Goal: Information Seeking & Learning: Learn about a topic

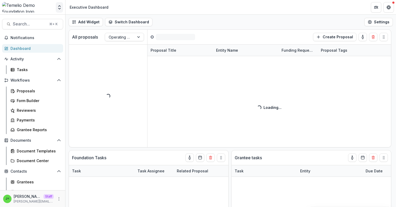
click at [59, 6] on polyline "Open entity switcher" at bounding box center [59, 6] width 2 height 1
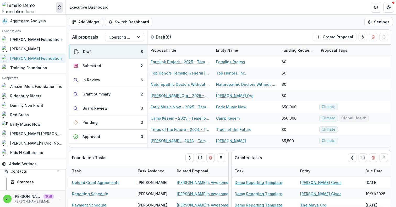
click at [42, 59] on div "[PERSON_NAME] Foundation" at bounding box center [32, 58] width 61 height 6
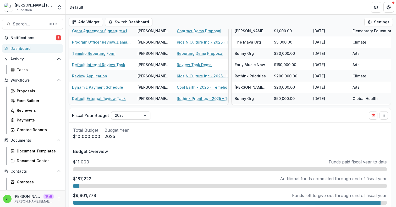
scroll to position [182, 0]
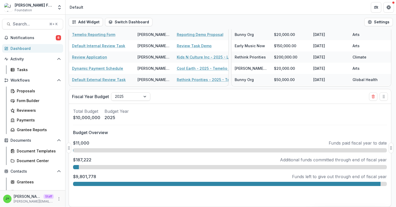
click at [82, 150] on div at bounding box center [230, 150] width 314 height 4
click at [81, 142] on p "$11,000" at bounding box center [81, 143] width 16 height 6
click at [360, 145] on p "Funds paid fiscal year to date" at bounding box center [358, 143] width 58 height 6
click at [343, 147] on div "$11,000 Funds paid fiscal year to date" at bounding box center [230, 146] width 314 height 13
click at [343, 150] on div at bounding box center [230, 150] width 314 height 4
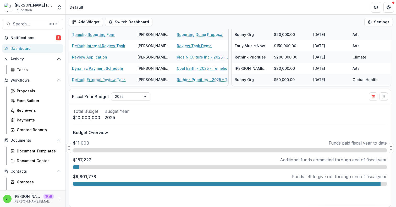
click at [80, 150] on div at bounding box center [230, 150] width 314 height 4
click at [82, 167] on div at bounding box center [230, 167] width 314 height 4
click at [129, 100] on div "2025" at bounding box center [130, 96] width 39 height 8
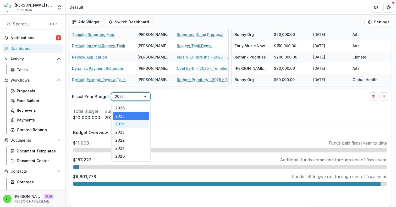
click at [128, 121] on div "2024" at bounding box center [131, 124] width 37 height 8
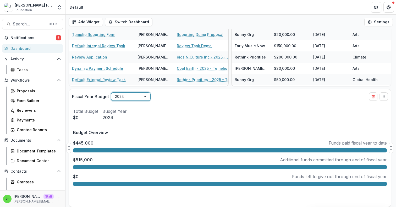
click at [121, 149] on div at bounding box center [230, 150] width 314 height 4
click at [79, 143] on p "$445,000" at bounding box center [83, 143] width 20 height 6
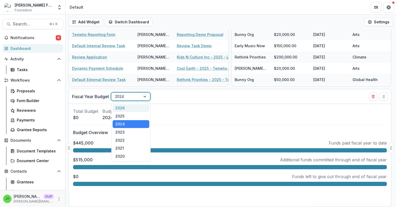
click at [125, 96] on div at bounding box center [126, 96] width 22 height 7
click at [128, 116] on div "2025" at bounding box center [131, 116] width 37 height 8
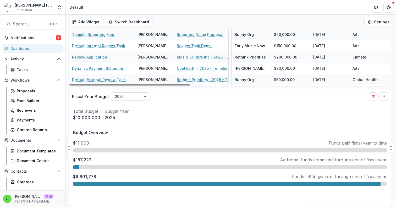
click at [172, 89] on div "Fiscal Year Budget 2025 Total Budget $10,000,000 Budget Year [DATE] Budget Over…" at bounding box center [230, 148] width 323 height 118
click at [41, 37] on span "Notifications" at bounding box center [32, 38] width 45 height 4
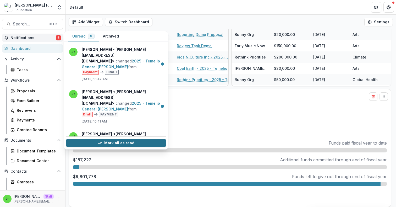
click at [97, 142] on button "Mark all as read" at bounding box center [116, 143] width 100 height 8
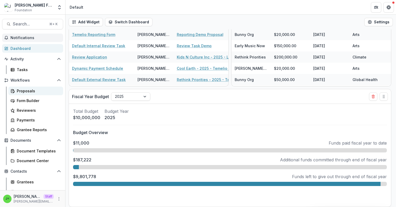
click at [33, 93] on div "Proposals" at bounding box center [38, 91] width 42 height 6
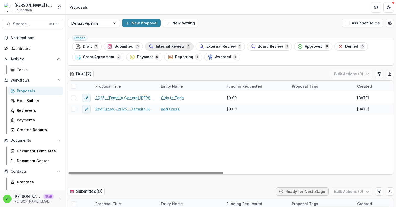
click at [170, 46] on span "Internal Review" at bounding box center [170, 46] width 29 height 4
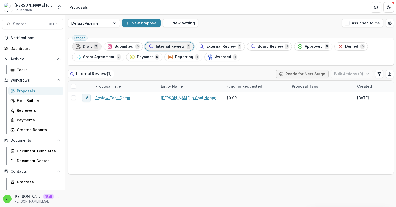
click at [86, 48] on span "Draft" at bounding box center [87, 46] width 9 height 4
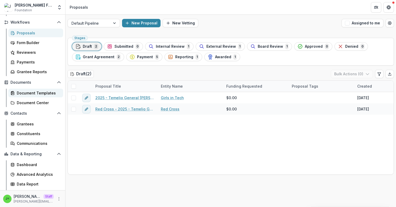
scroll to position [63, 0]
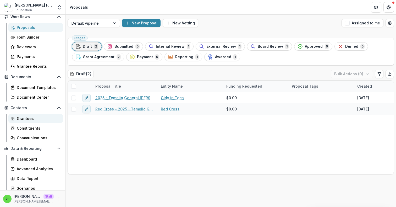
click at [30, 122] on link "Grantees" at bounding box center [35, 118] width 55 height 9
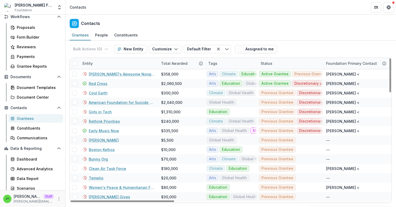
click at [105, 61] on div "Entity" at bounding box center [118, 63] width 79 height 11
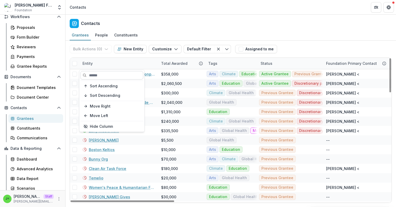
click at [102, 79] on input at bounding box center [111, 75] width 63 height 8
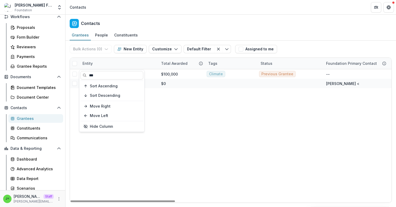
type input "***"
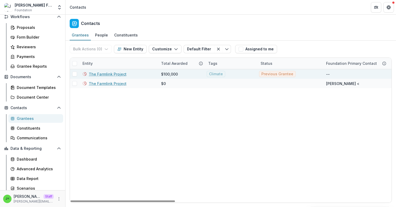
click at [117, 74] on link "The Farmlink Project" at bounding box center [108, 74] width 38 height 6
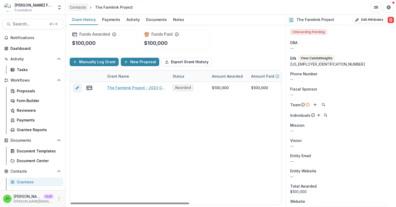
click at [80, 8] on div "Contacts" at bounding box center [78, 7] width 17 height 6
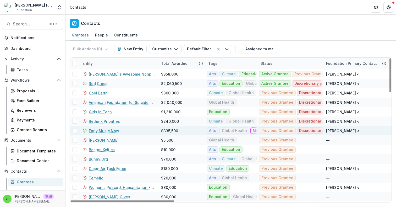
click at [106, 130] on link "Early Music Now" at bounding box center [104, 131] width 30 height 6
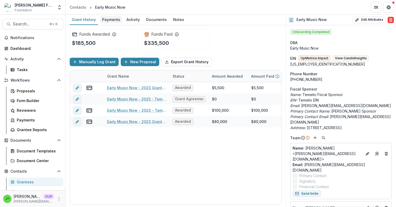
click at [112, 19] on div "Payments" at bounding box center [111, 20] width 22 height 8
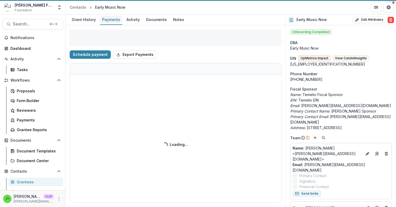
select select "****"
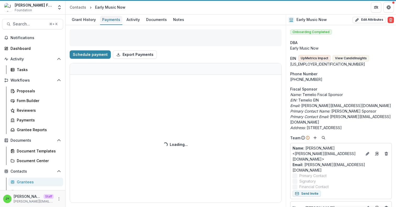
select select "****"
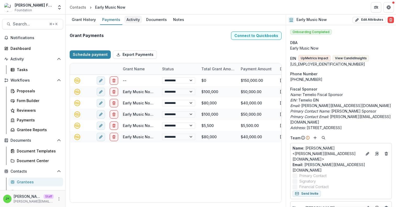
click at [136, 21] on div "Activity" at bounding box center [133, 20] width 18 height 8
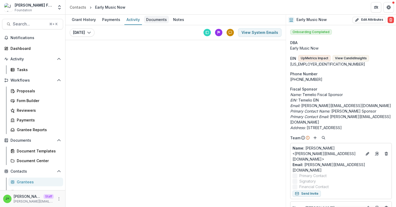
click at [153, 22] on div "Documents" at bounding box center [156, 20] width 25 height 8
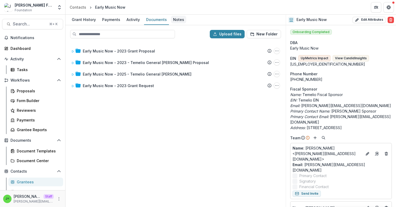
click at [178, 21] on div "Notes" at bounding box center [178, 20] width 15 height 8
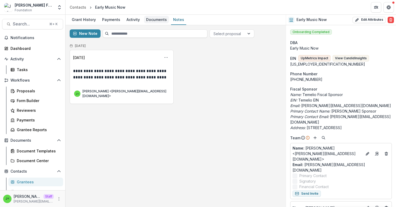
click at [156, 21] on div "Documents" at bounding box center [156, 20] width 25 height 8
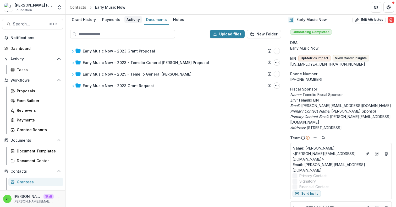
click at [130, 20] on div "Activity" at bounding box center [133, 20] width 18 height 8
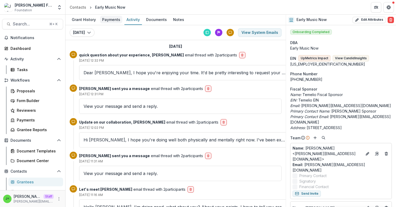
click at [107, 23] on div "Payments" at bounding box center [111, 20] width 22 height 8
select select "****"
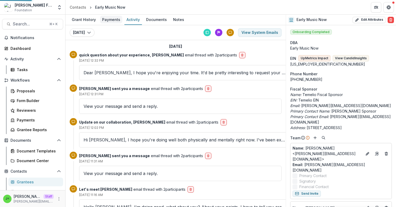
select select "****"
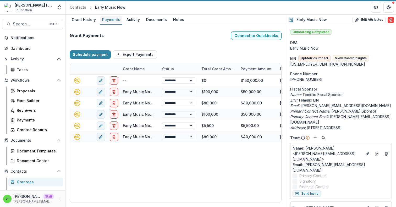
select select "****"
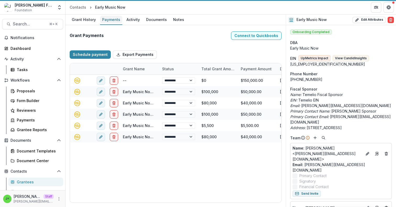
select select "****"
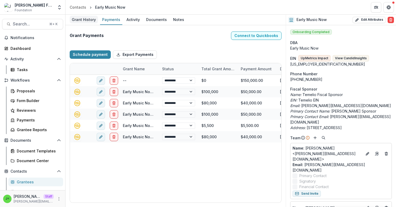
click at [87, 22] on div "Grant History" at bounding box center [84, 20] width 28 height 8
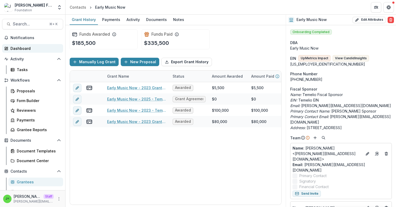
click at [29, 48] on div "Dashboard" at bounding box center [34, 49] width 48 height 6
